Goal: Information Seeking & Learning: Learn about a topic

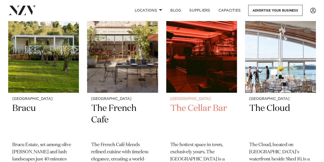
scroll to position [2024, 0]
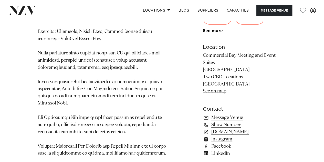
scroll to position [589, 0]
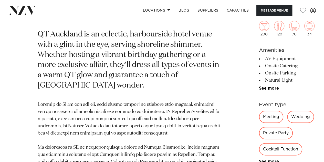
scroll to position [231, 0]
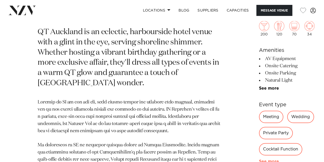
click at [259, 159] on link "See more" at bounding box center [279, 161] width 40 height 4
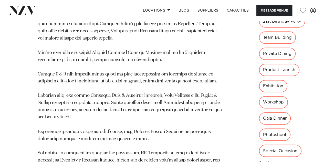
scroll to position [461, 0]
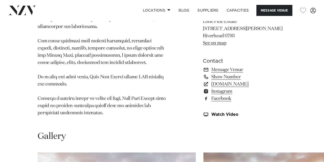
scroll to position [436, 0]
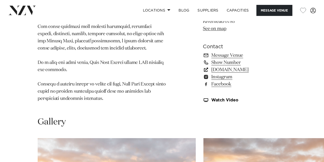
click at [227, 68] on link "lonepineestate.co.nz" at bounding box center [245, 69] width 84 height 7
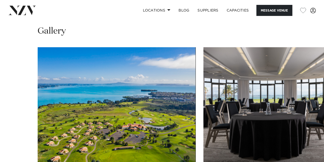
scroll to position [640, 0]
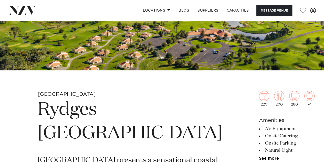
scroll to position [0, 0]
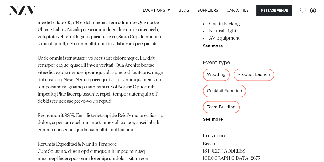
scroll to position [231, 0]
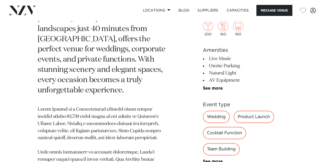
click at [219, 148] on div "Team Building" at bounding box center [221, 149] width 37 height 12
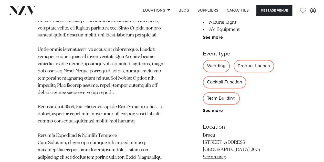
scroll to position [384, 0]
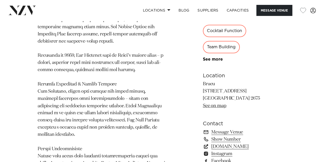
click at [226, 142] on link "[DOMAIN_NAME]" at bounding box center [245, 145] width 84 height 7
